Goal: Information Seeking & Learning: Learn about a topic

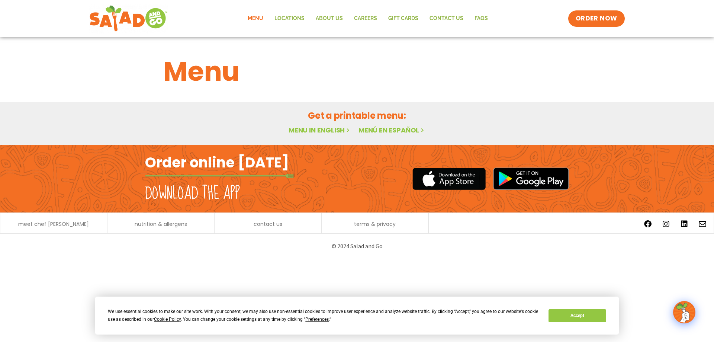
click at [258, 17] on link "Menu" at bounding box center [255, 18] width 27 height 17
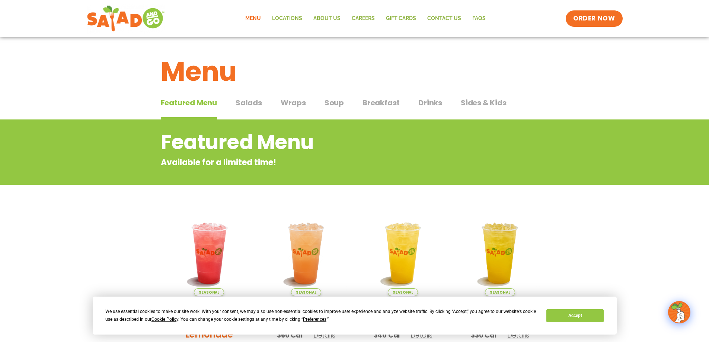
click at [293, 105] on span "Wraps" at bounding box center [292, 102] width 25 height 11
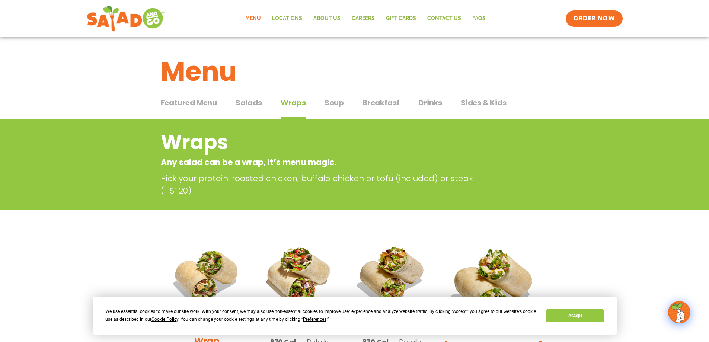
click at [490, 100] on span "Sides & Kids" at bounding box center [483, 102] width 46 height 11
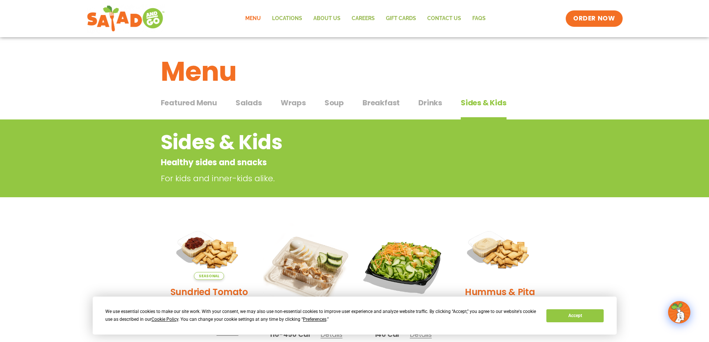
click at [180, 102] on span "Featured Menu" at bounding box center [189, 102] width 56 height 11
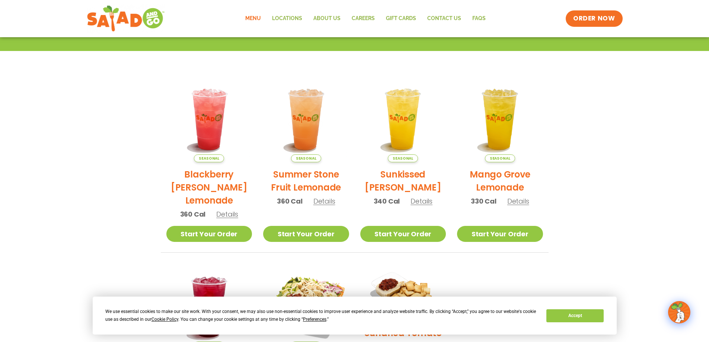
scroll to position [112, 0]
